Goal: Navigation & Orientation: Find specific page/section

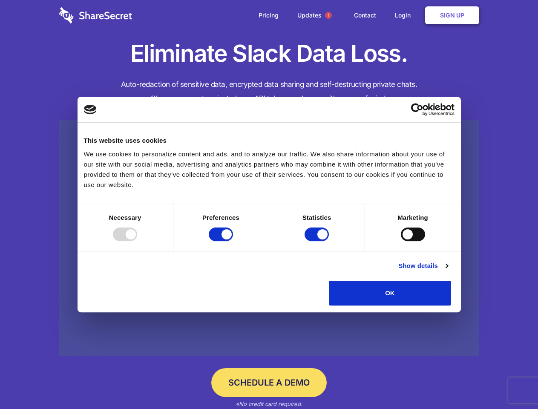
click at [137, 241] on div at bounding box center [125, 234] width 24 height 14
click at [233, 241] on input "Preferences" at bounding box center [221, 234] width 24 height 14
checkbox input "false"
click at [318, 241] on input "Statistics" at bounding box center [316, 234] width 24 height 14
checkbox input "false"
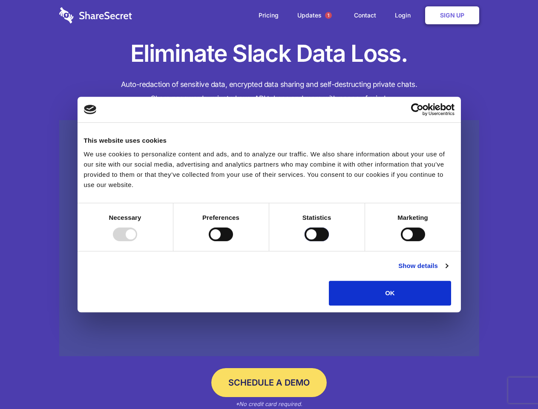
checkbox input "false"
click at [401, 241] on input "Marketing" at bounding box center [413, 234] width 24 height 14
checkbox input "true"
click at [447, 271] on link "Show details" at bounding box center [422, 266] width 49 height 10
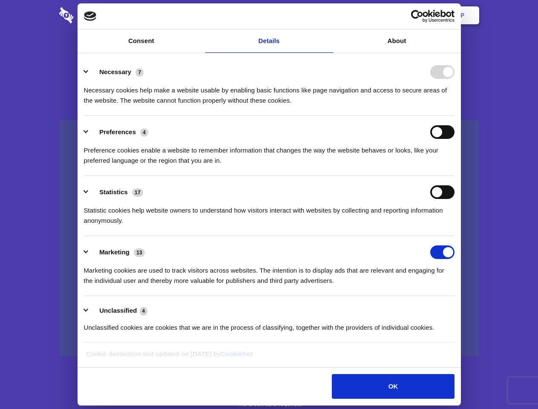
click at [454, 116] on li "Necessary 7 Necessary cookies help make a website usable by enabling basic func…" at bounding box center [269, 86] width 370 height 60
click at [328, 15] on span "1" at bounding box center [328, 15] width 7 height 7
